Goal: Task Accomplishment & Management: Use online tool/utility

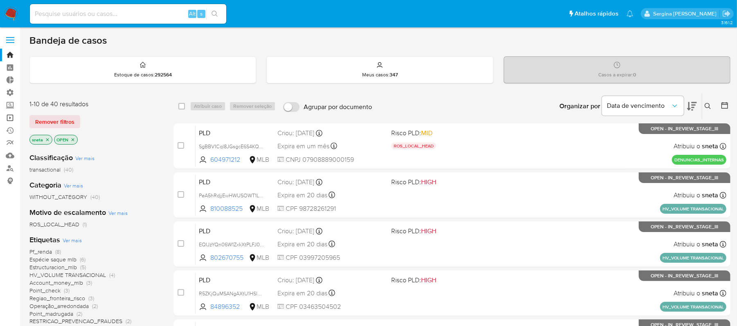
click at [12, 120] on link "Operações em massa" at bounding box center [48, 118] width 97 height 13
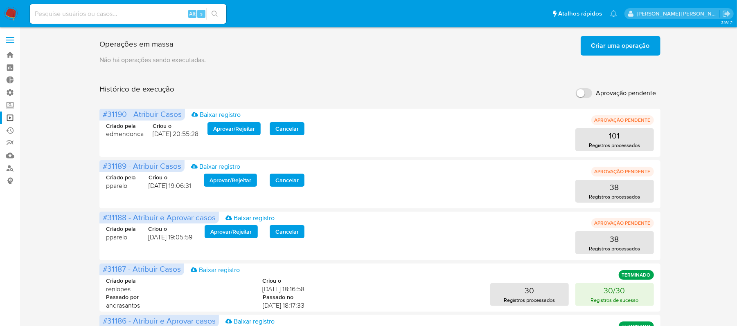
click at [617, 46] on span "Criar uma operação" at bounding box center [620, 46] width 58 height 18
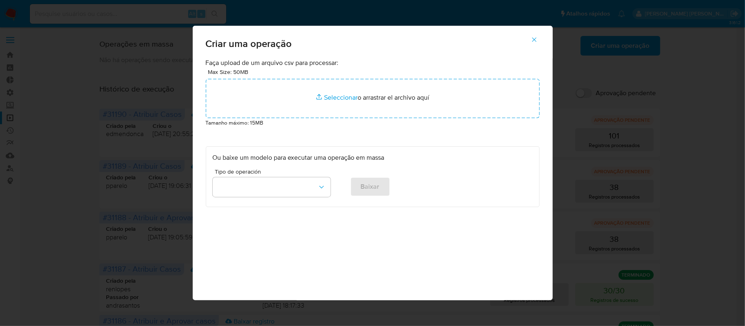
click at [690, 46] on div "Criar uma operação Faça upload de um arquivo csv para processar: Max Size: 50MB…" at bounding box center [372, 163] width 745 height 326
click at [535, 43] on icon "button" at bounding box center [533, 39] width 7 height 7
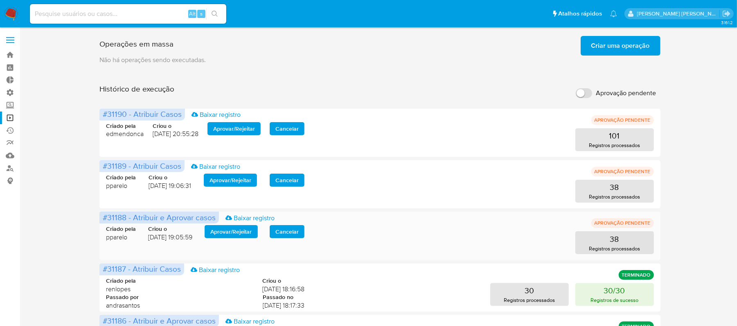
click at [245, 232] on span "Aprovar / Rejeitar" at bounding box center [231, 231] width 42 height 11
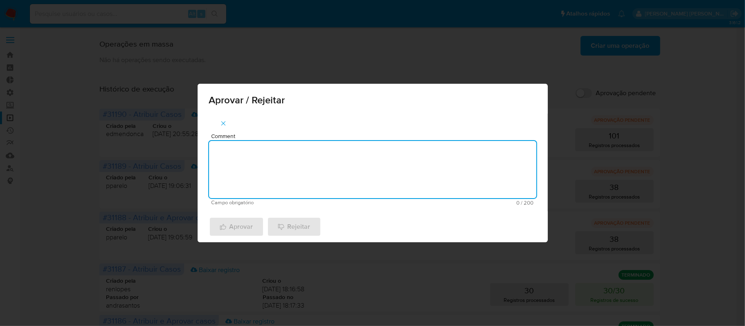
click at [307, 161] on textarea "Comment" at bounding box center [372, 169] width 327 height 57
type textarea "OK"
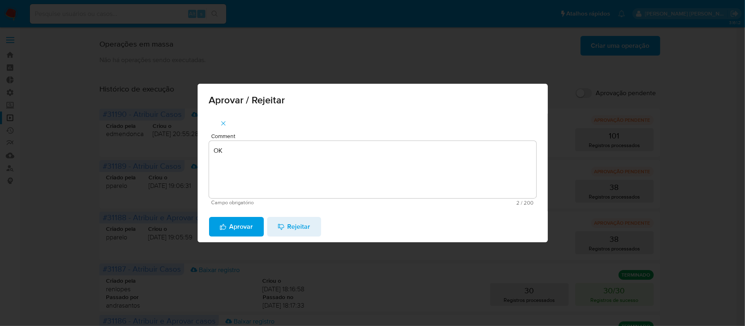
click at [216, 222] on button "Aprovar" at bounding box center [236, 227] width 55 height 20
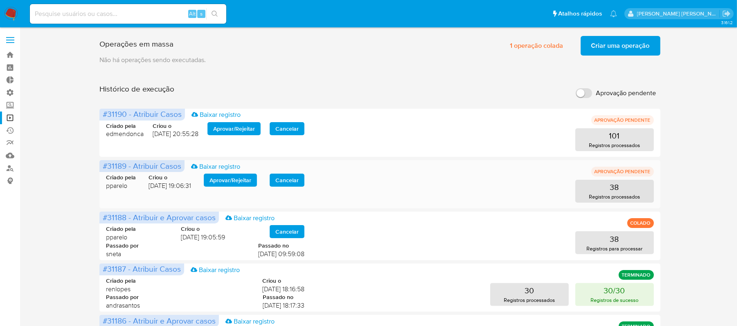
click at [216, 180] on span "Aprovar / Rejeitar" at bounding box center [230, 180] width 42 height 11
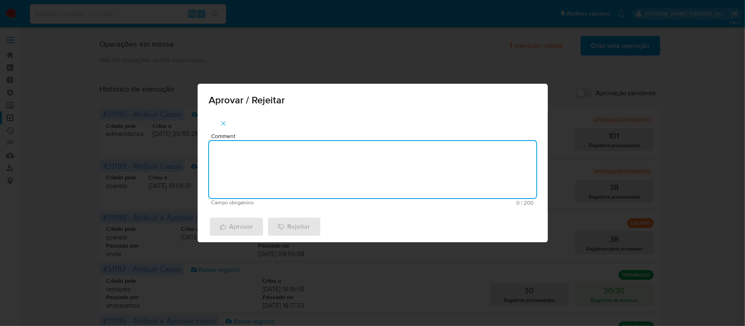
click at [319, 154] on textarea "Comment" at bounding box center [372, 169] width 327 height 57
type textarea "OK"
click at [243, 228] on span "Aprovar" at bounding box center [237, 227] width 34 height 18
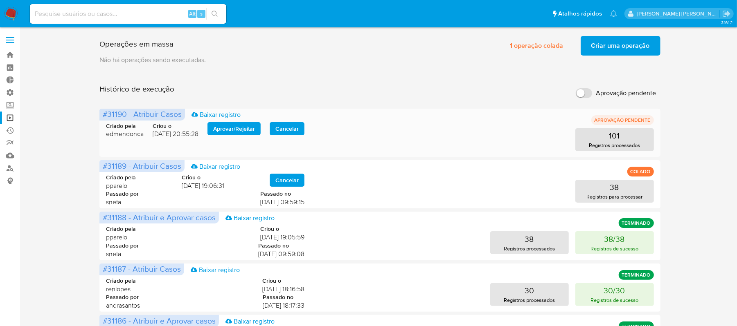
click at [246, 128] on span "Aprovar / Rejeitar" at bounding box center [234, 128] width 42 height 11
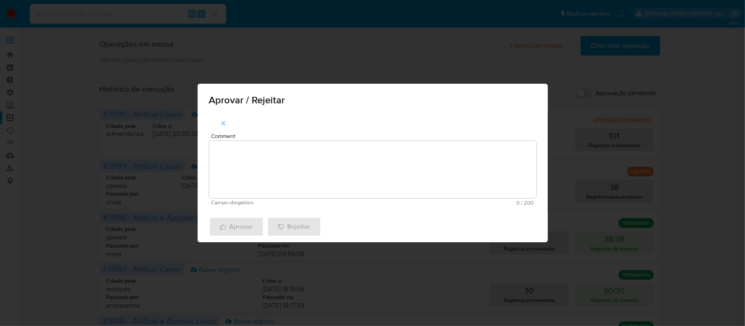
click at [265, 164] on textarea "Comment" at bounding box center [372, 169] width 327 height 57
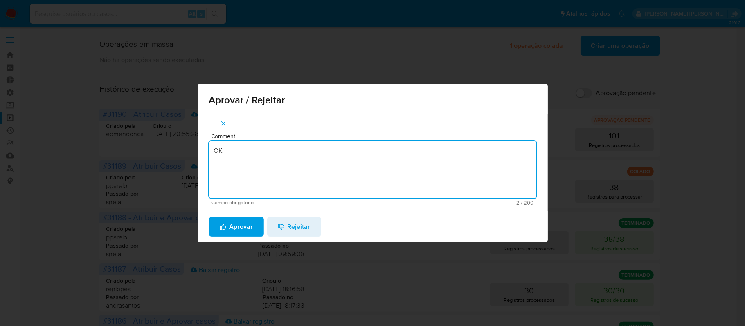
type textarea "OK"
click at [241, 223] on span "Aprovar" at bounding box center [237, 227] width 34 height 18
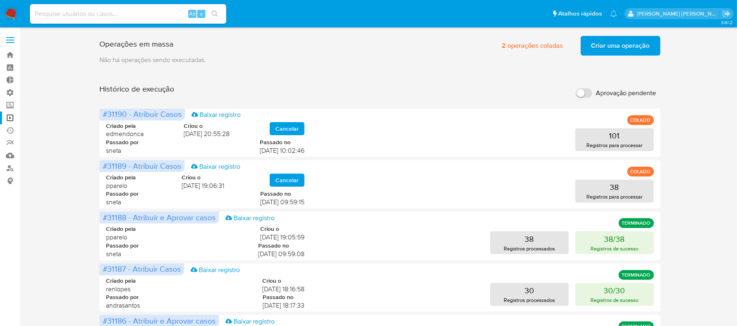
click at [631, 49] on span "Criar uma operação" at bounding box center [620, 46] width 58 height 18
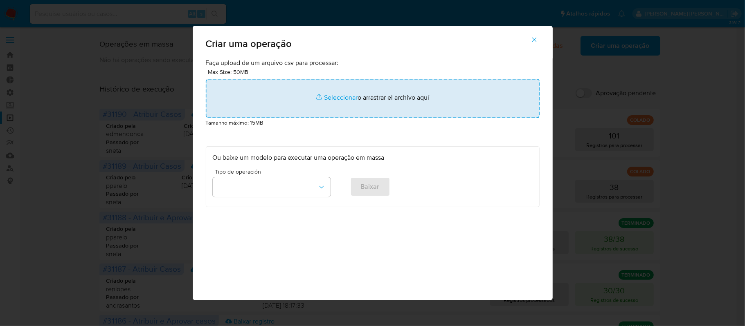
click at [344, 97] on input "file" at bounding box center [373, 98] width 334 height 39
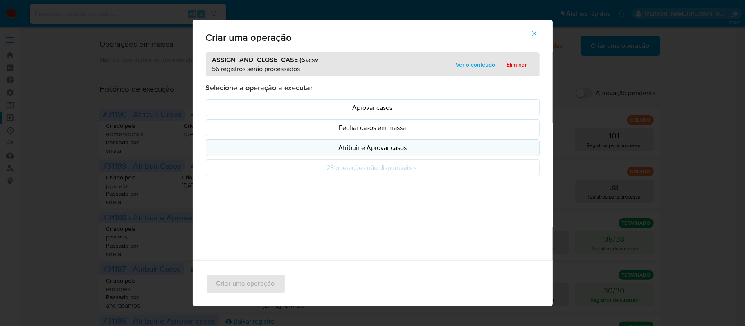
click at [331, 144] on p "Atribuir e Aprovar casos" at bounding box center [373, 147] width 320 height 9
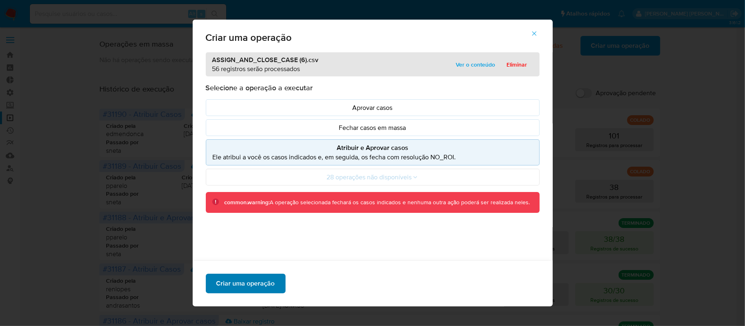
click at [245, 288] on span "Criar uma operação" at bounding box center [245, 284] width 58 height 18
